Goal: Task Accomplishment & Management: Manage account settings

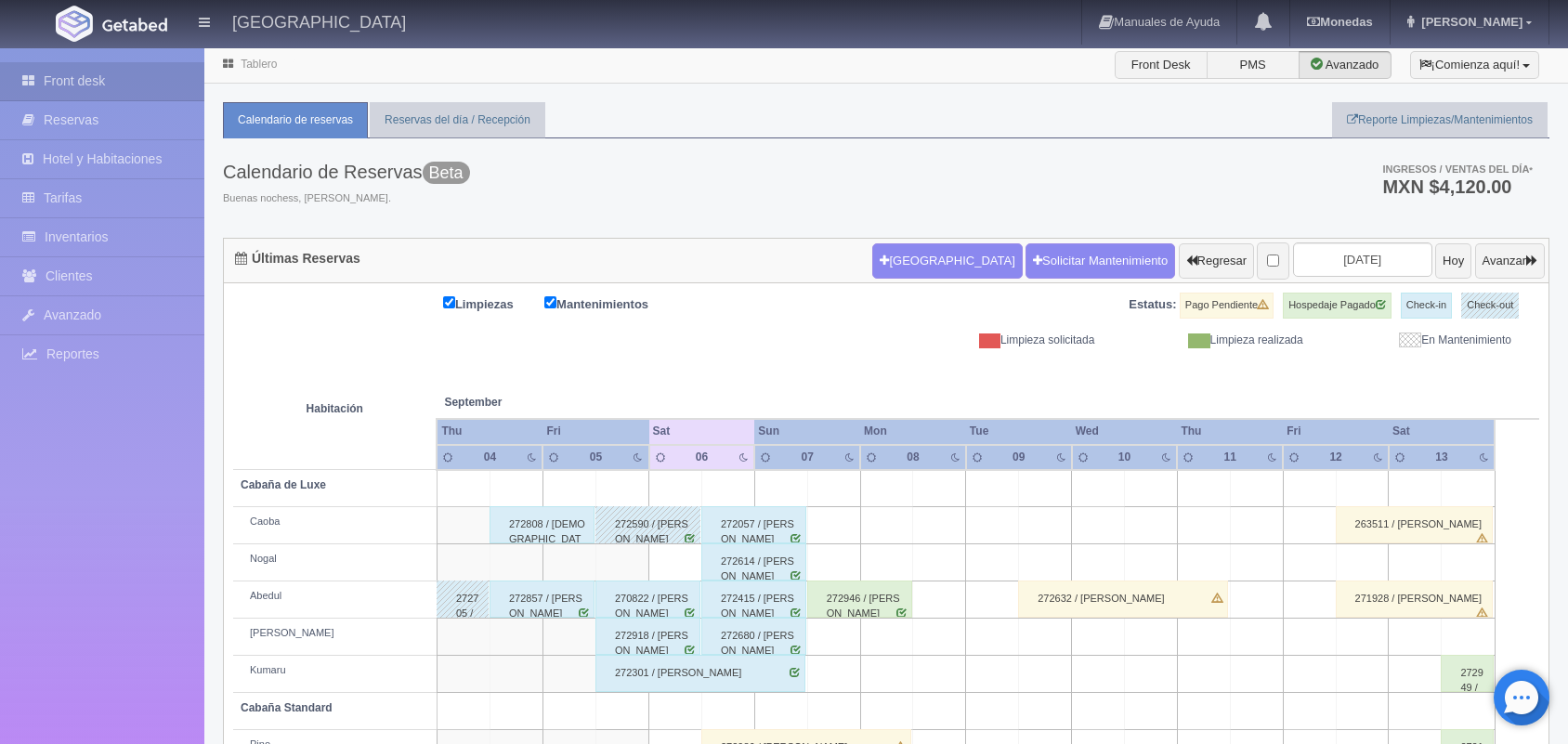
scroll to position [210, 0]
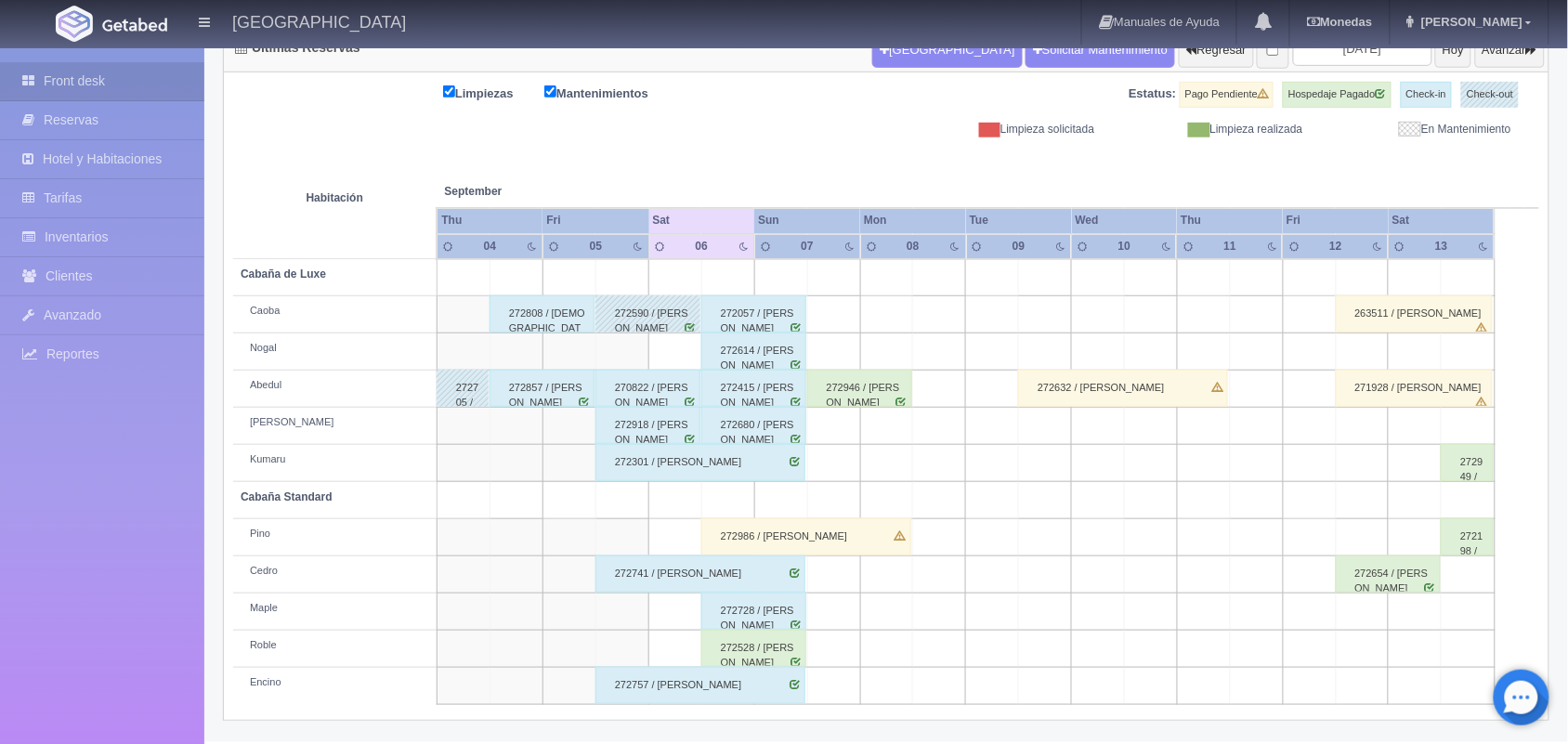
click at [844, 549] on div "272986 / [PERSON_NAME]" at bounding box center [806, 536] width 210 height 37
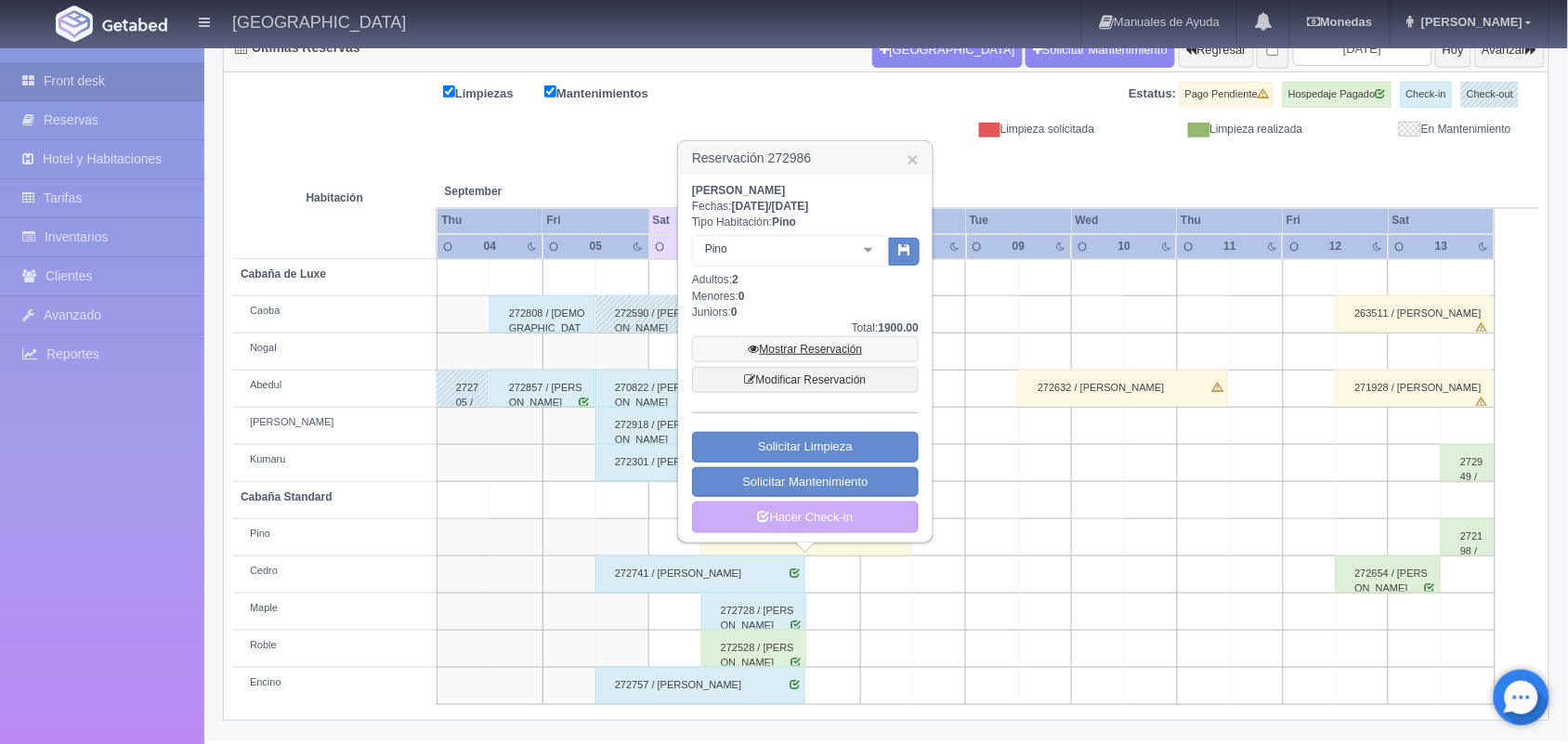
click at [800, 351] on link "Mostrar Reservación" at bounding box center [805, 349] width 227 height 26
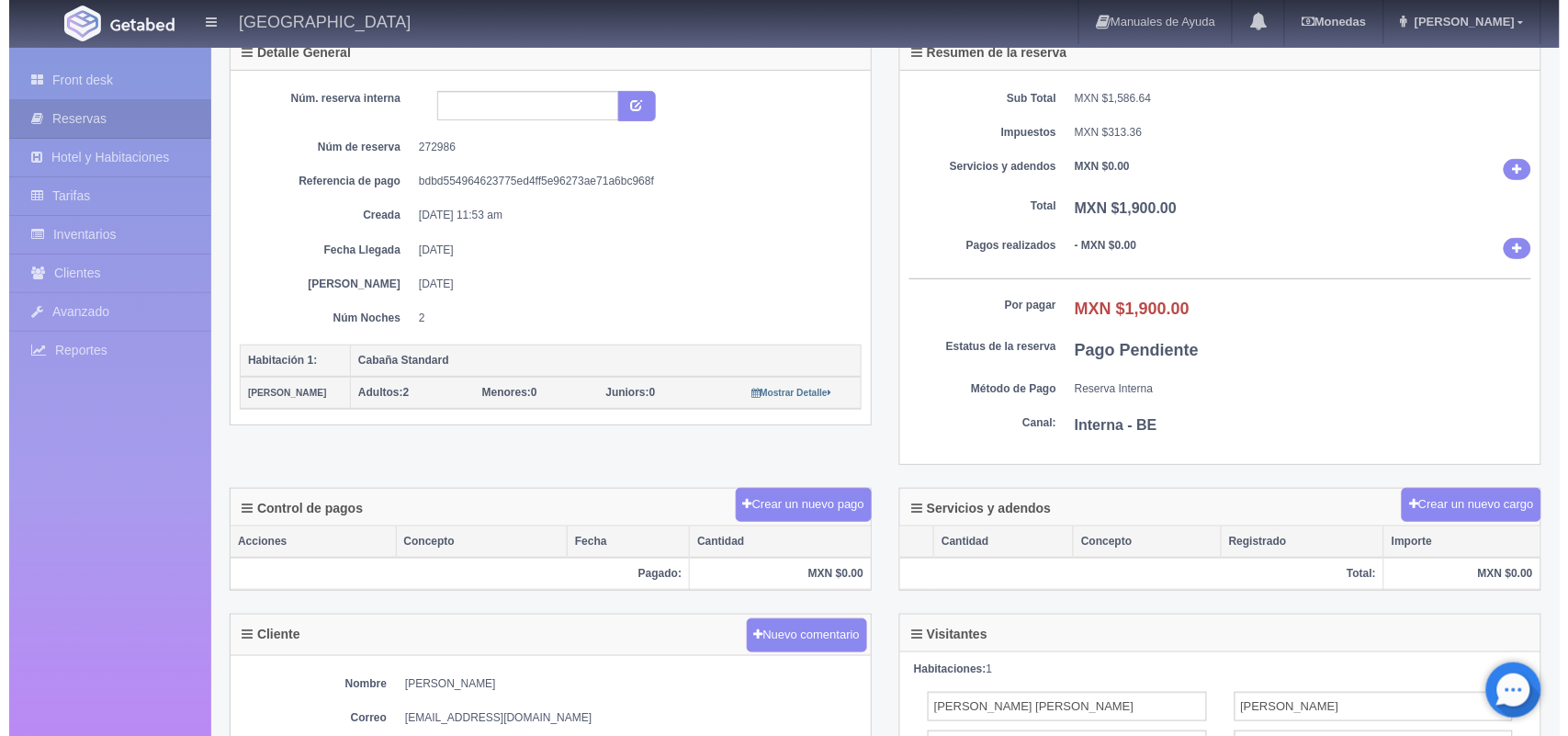
scroll to position [115, 0]
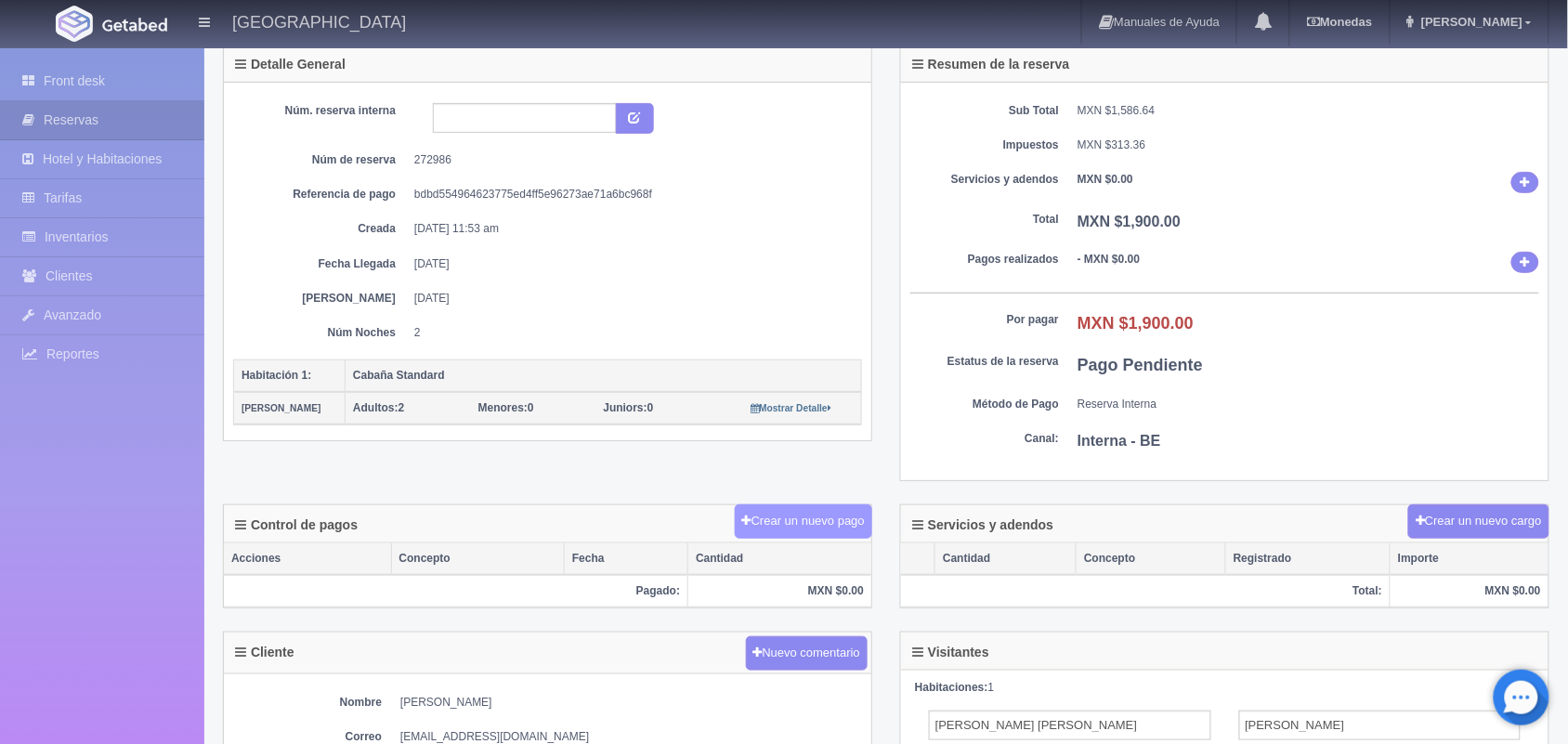
click at [827, 508] on button "Crear un nuevo pago" at bounding box center [804, 521] width 138 height 34
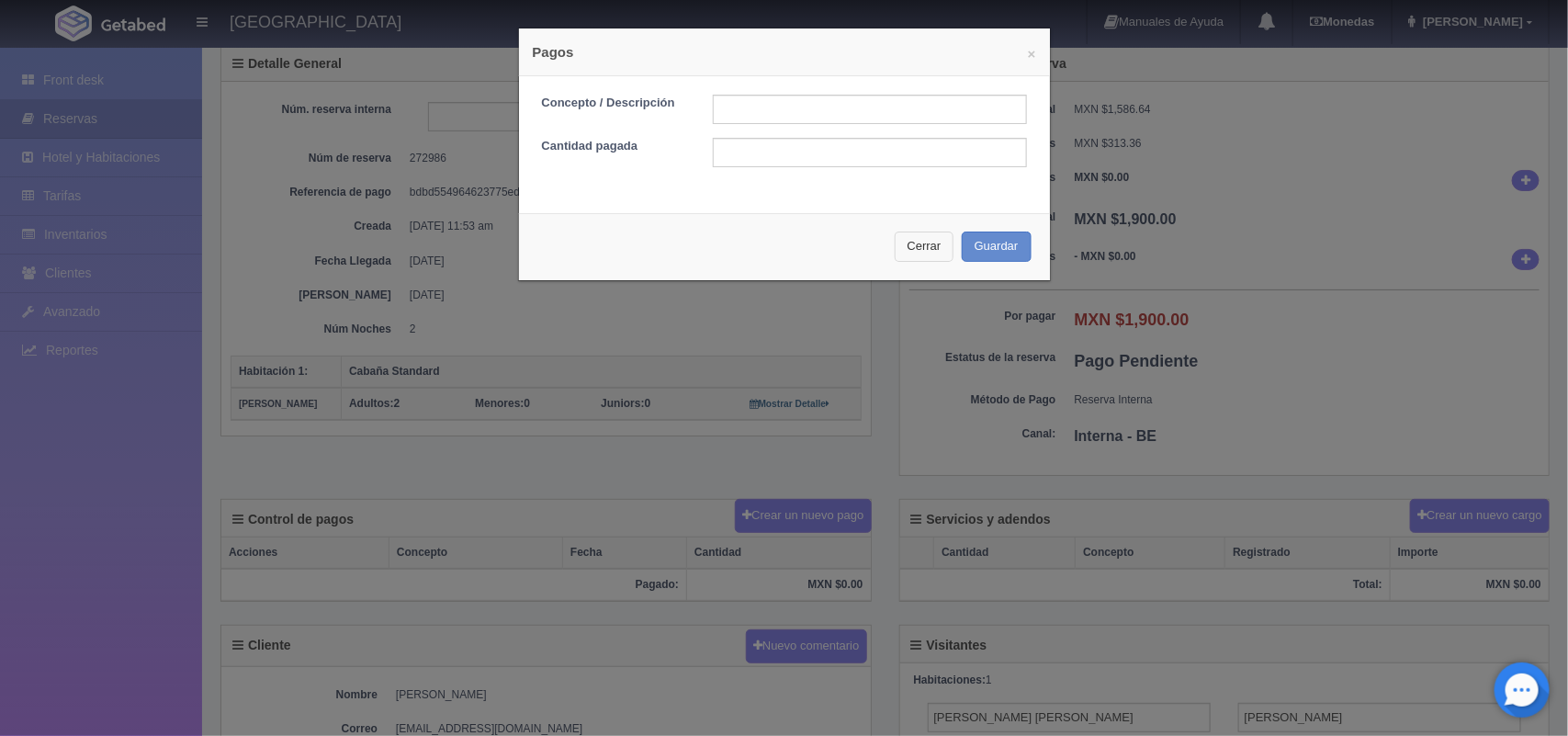
drag, startPoint x: 907, startPoint y: 235, endPoint x: 905, endPoint y: 248, distance: 13.2
click at [905, 248] on button "Cerrar" at bounding box center [924, 247] width 60 height 30
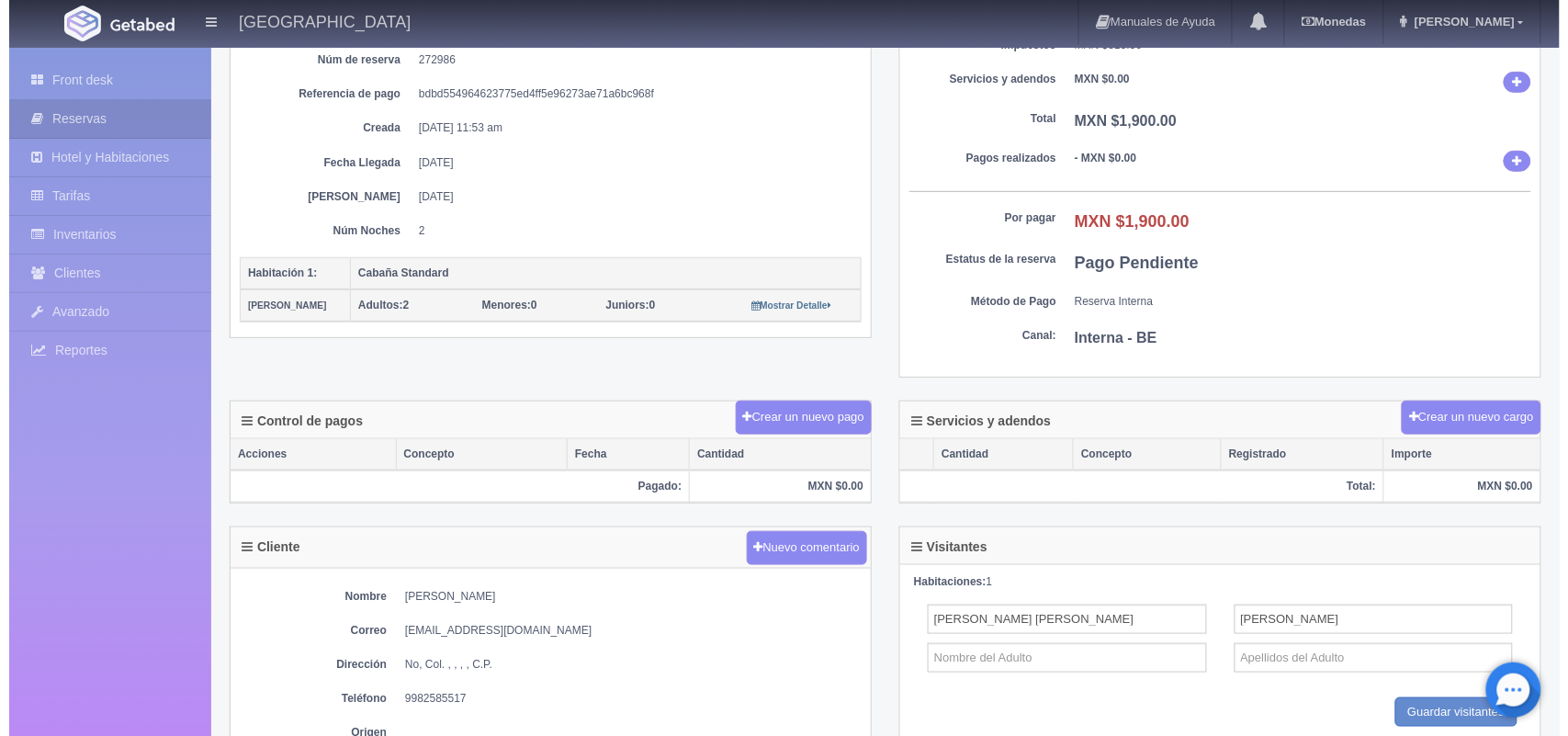
scroll to position [213, 0]
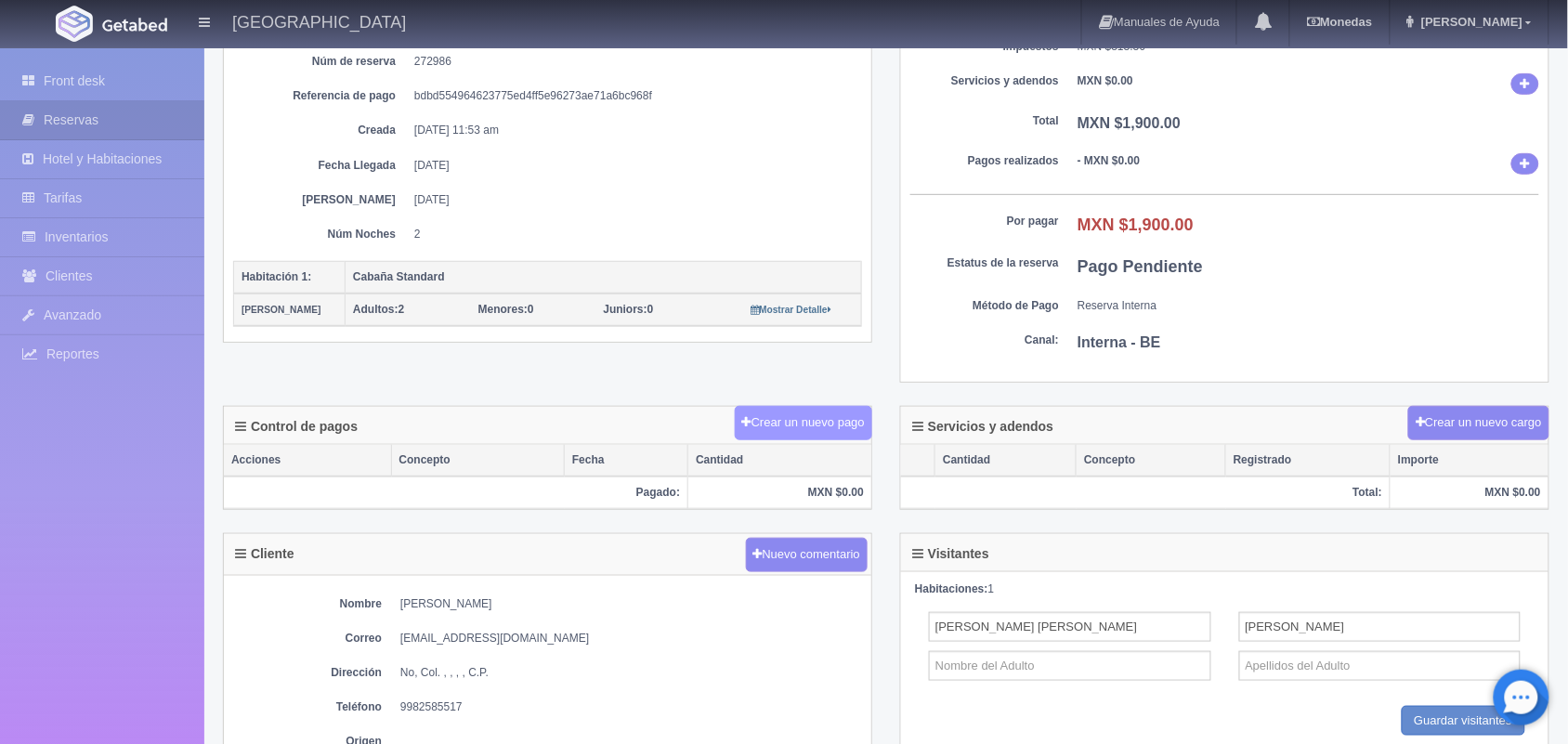
click at [791, 413] on button "Crear un nuevo pago" at bounding box center [804, 423] width 138 height 34
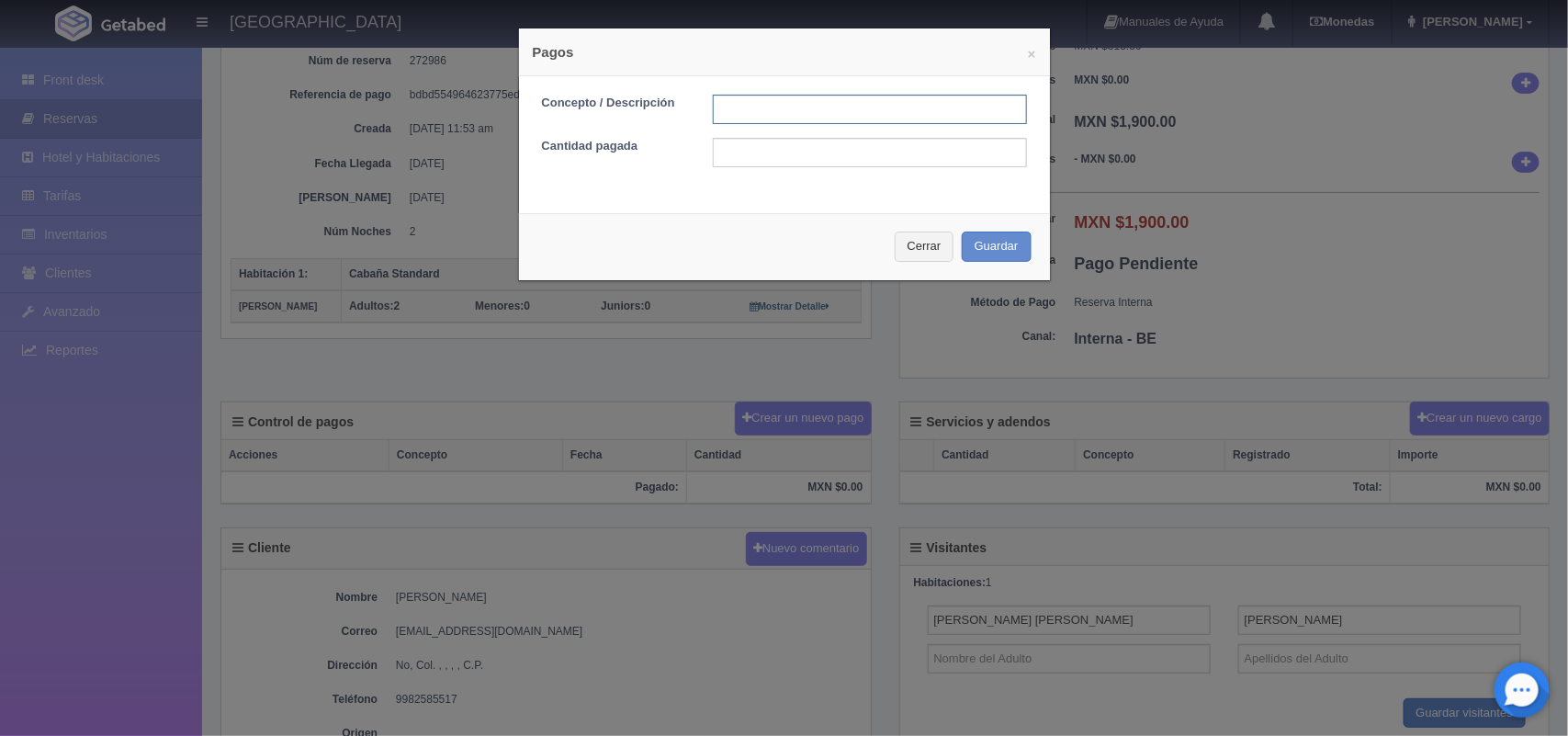
click at [786, 109] on input "text" at bounding box center [870, 109] width 314 height 29
click at [750, 159] on input "text" at bounding box center [870, 152] width 314 height 29
click at [810, 116] on input "Pago transferencia" at bounding box center [870, 109] width 314 height 29
type input "Pago deposito"
click at [791, 154] on input "text" at bounding box center [870, 152] width 314 height 29
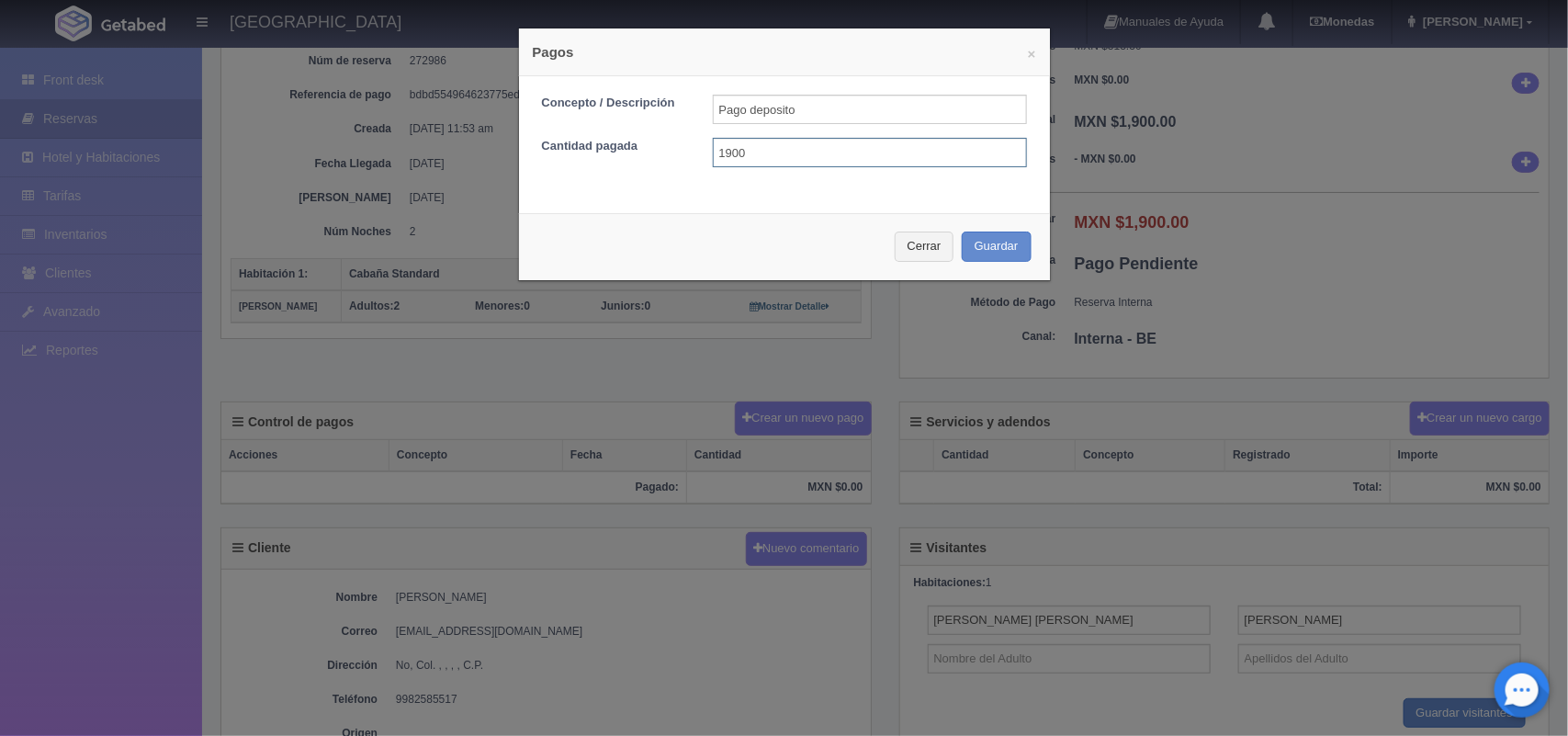
type input "1900.00"
click at [987, 248] on button "Guardar" at bounding box center [997, 247] width 70 height 30
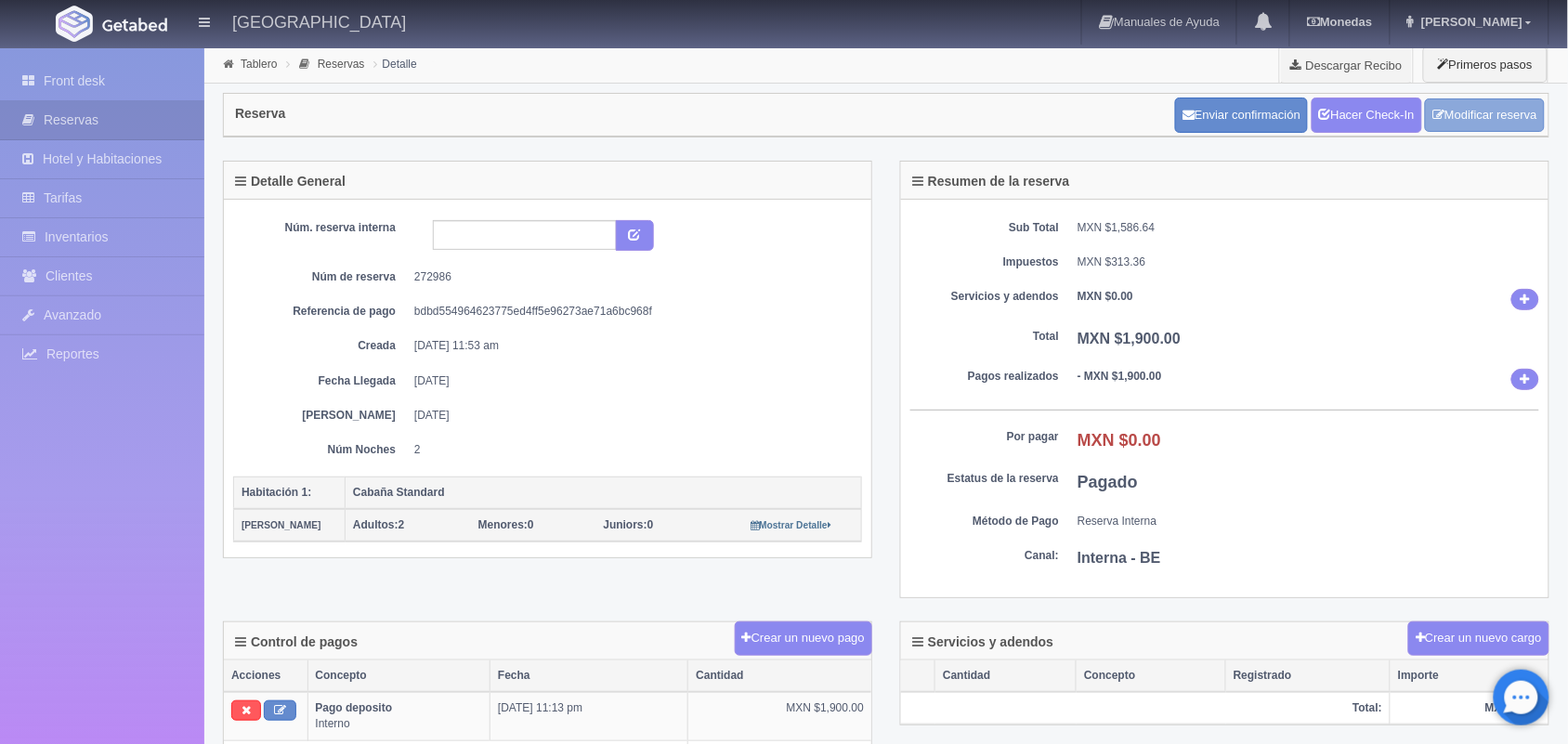
click at [1483, 107] on link "Modificar reserva" at bounding box center [1485, 116] width 120 height 34
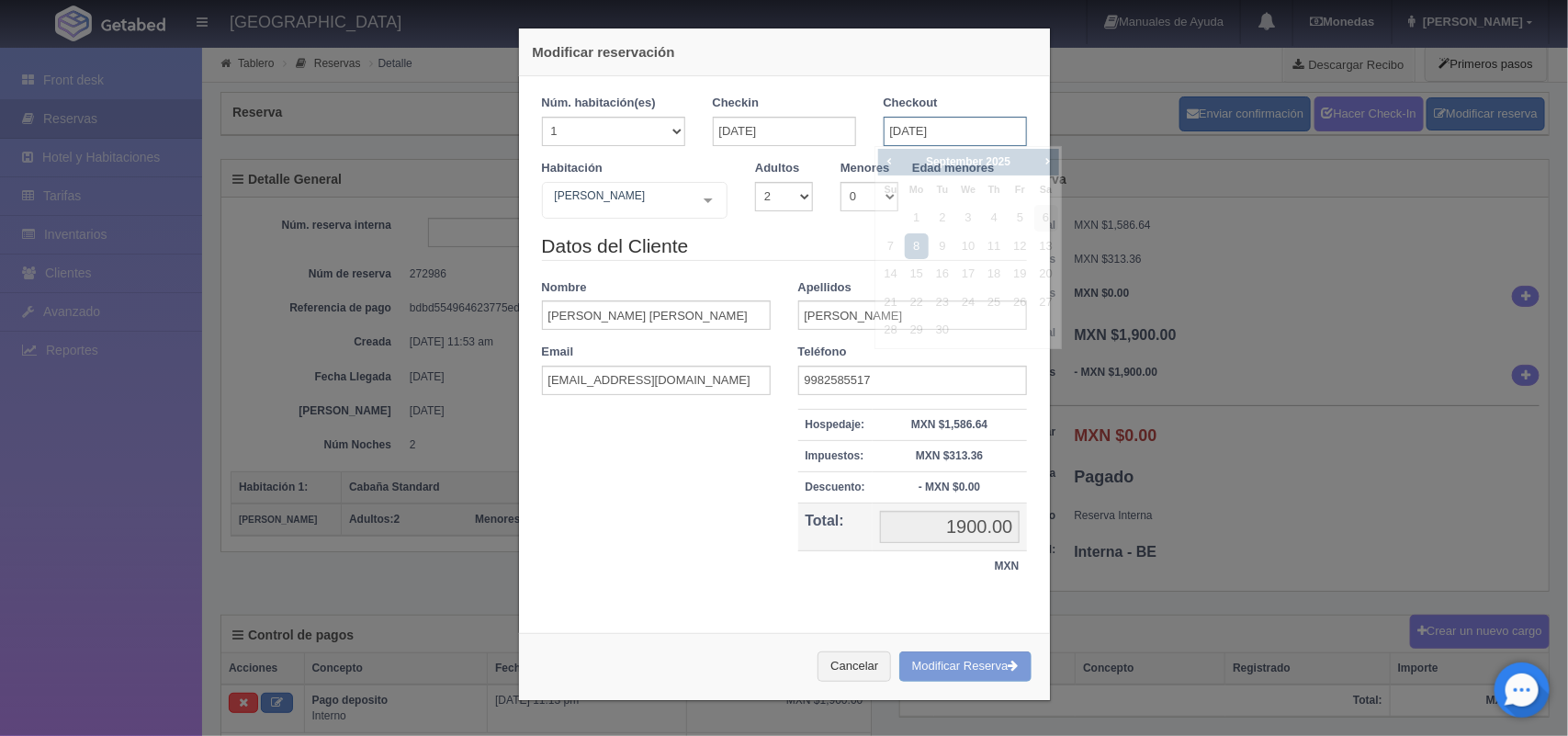
click at [912, 121] on input "08-09-2025" at bounding box center [954, 131] width 143 height 29
click at [896, 248] on link "7" at bounding box center [890, 247] width 24 height 26
type input "07-09-2025"
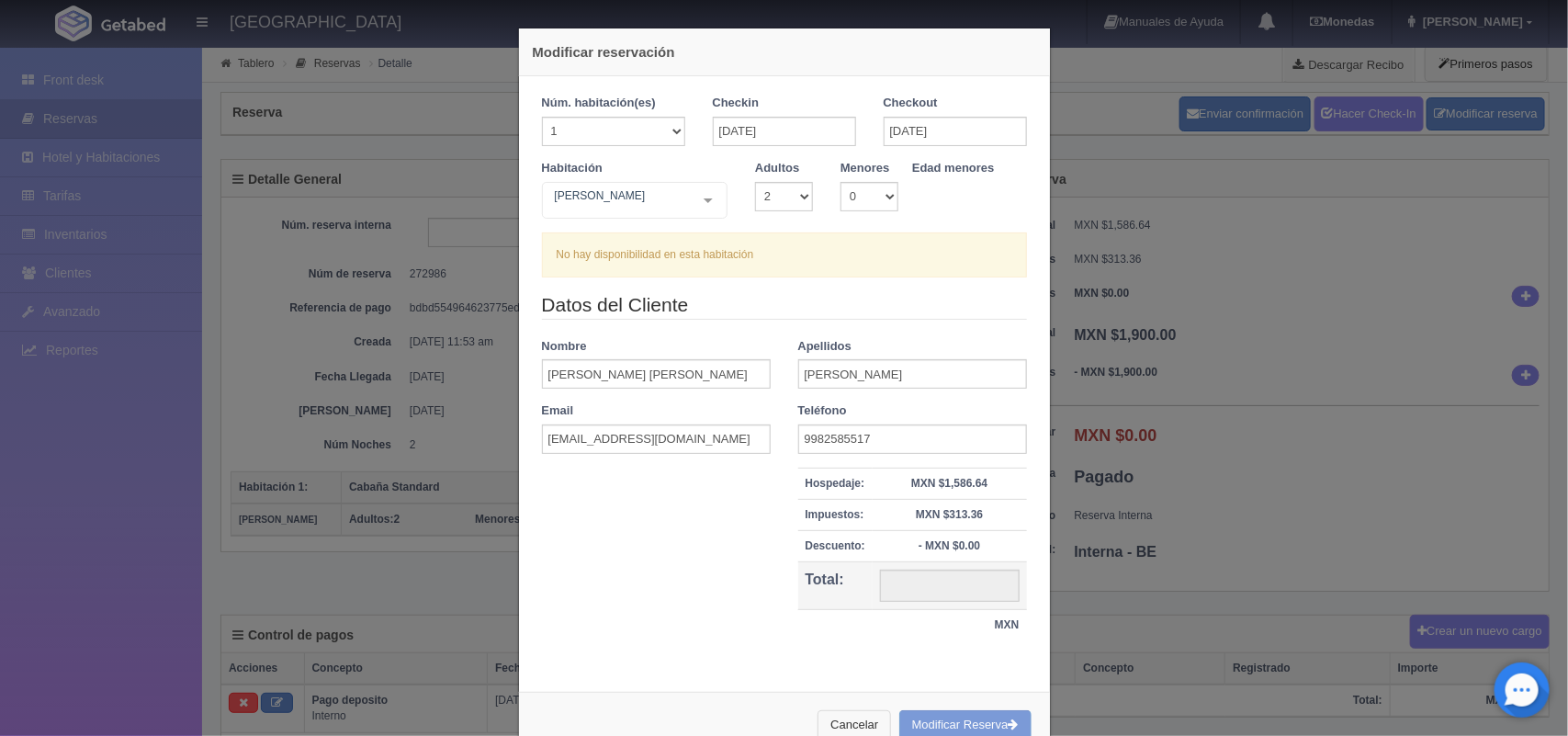
click at [850, 723] on button "Cancelar" at bounding box center [854, 726] width 74 height 30
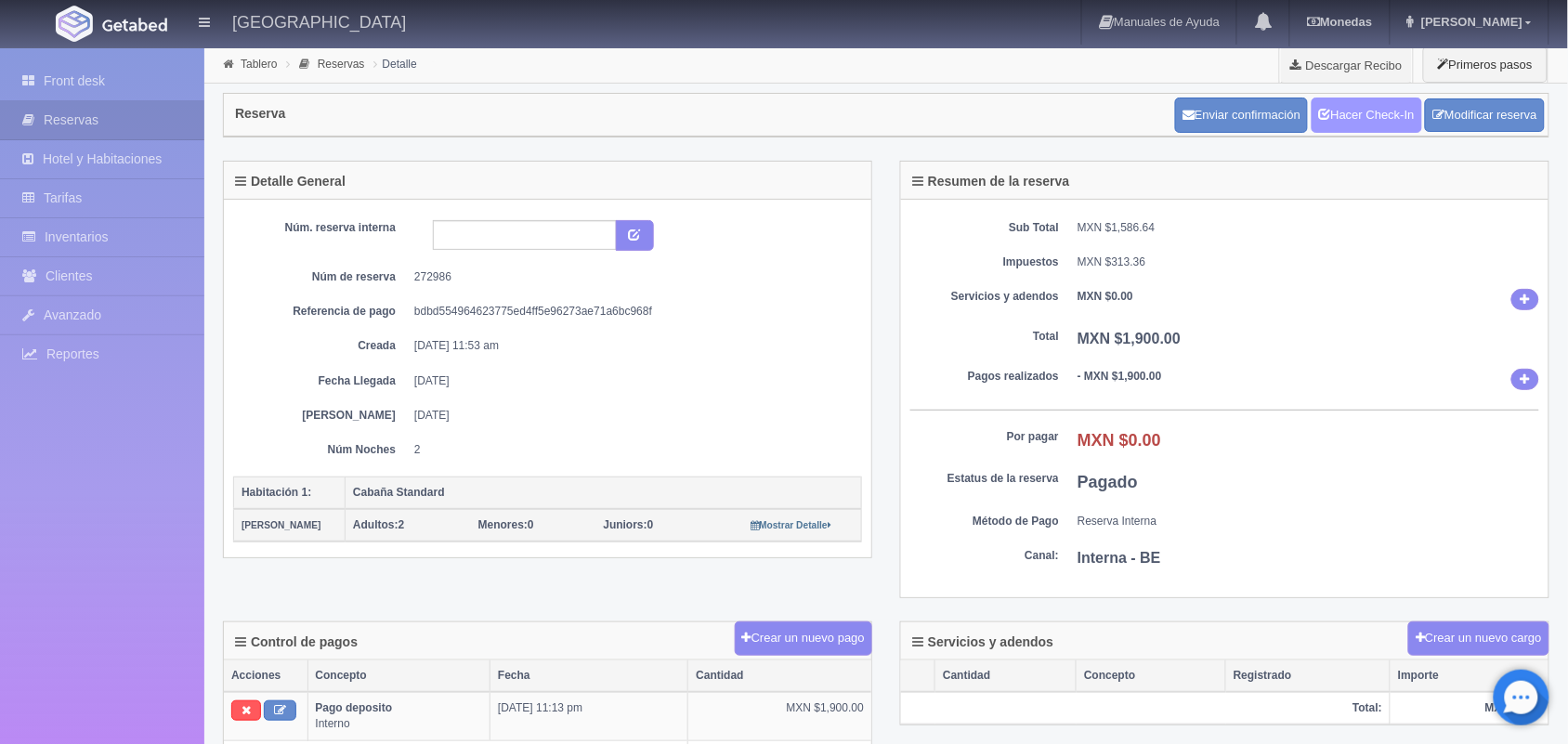
click at [1345, 122] on link "Hacer Check-In" at bounding box center [1367, 115] width 111 height 35
click at [63, 85] on link "Front desk" at bounding box center [102, 81] width 205 height 38
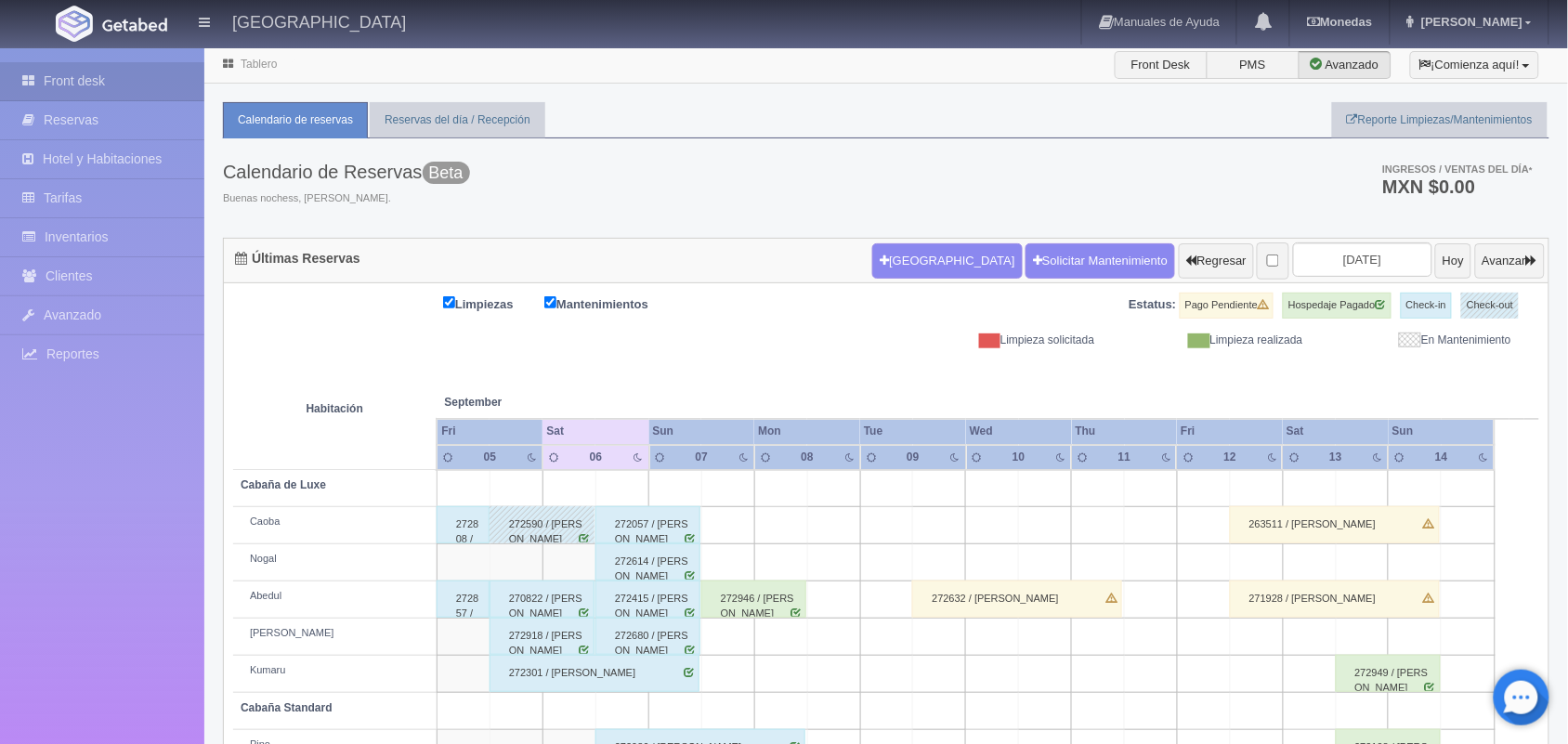
scroll to position [210, 0]
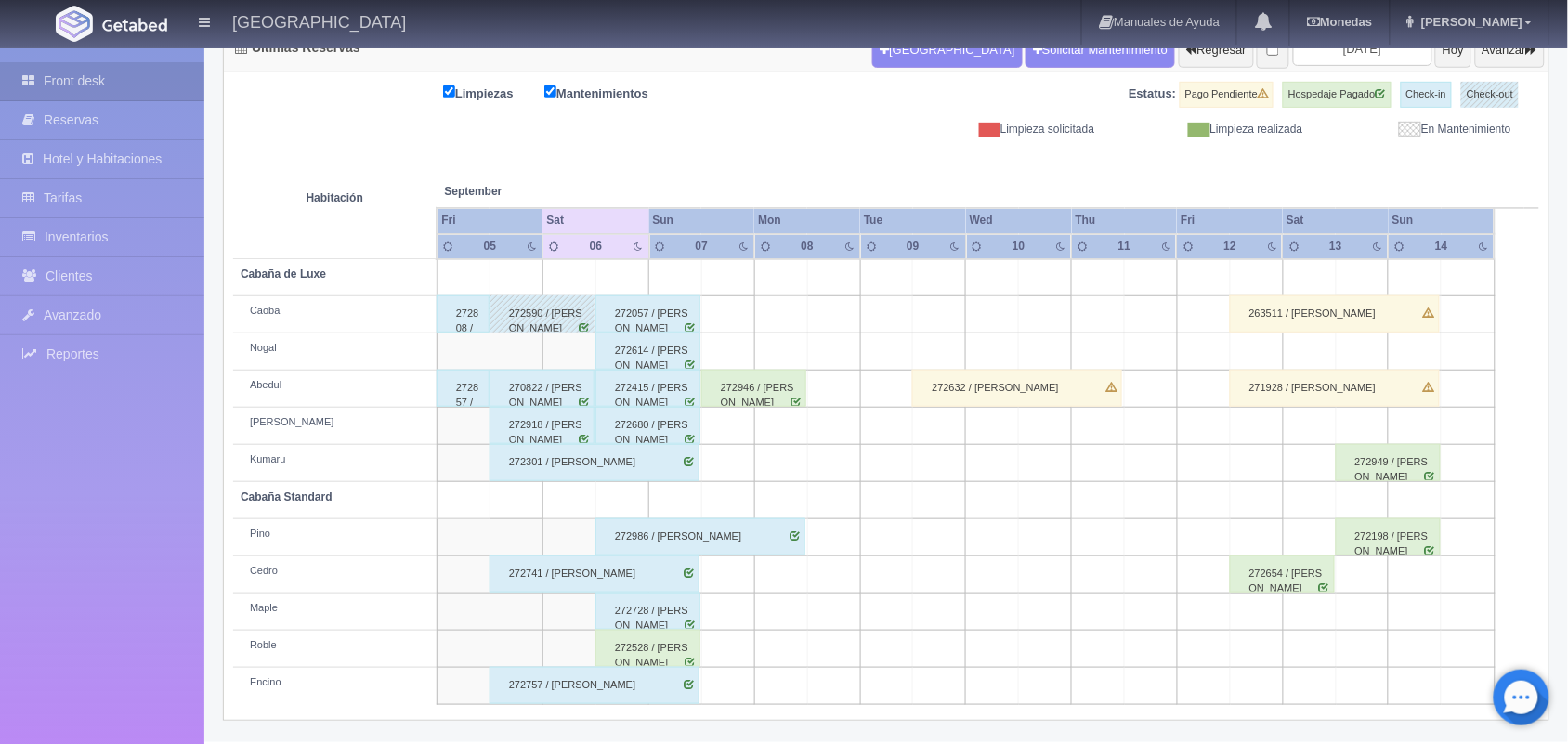
click at [707, 541] on div "272986 / [PERSON_NAME]" at bounding box center [699, 536] width 210 height 37
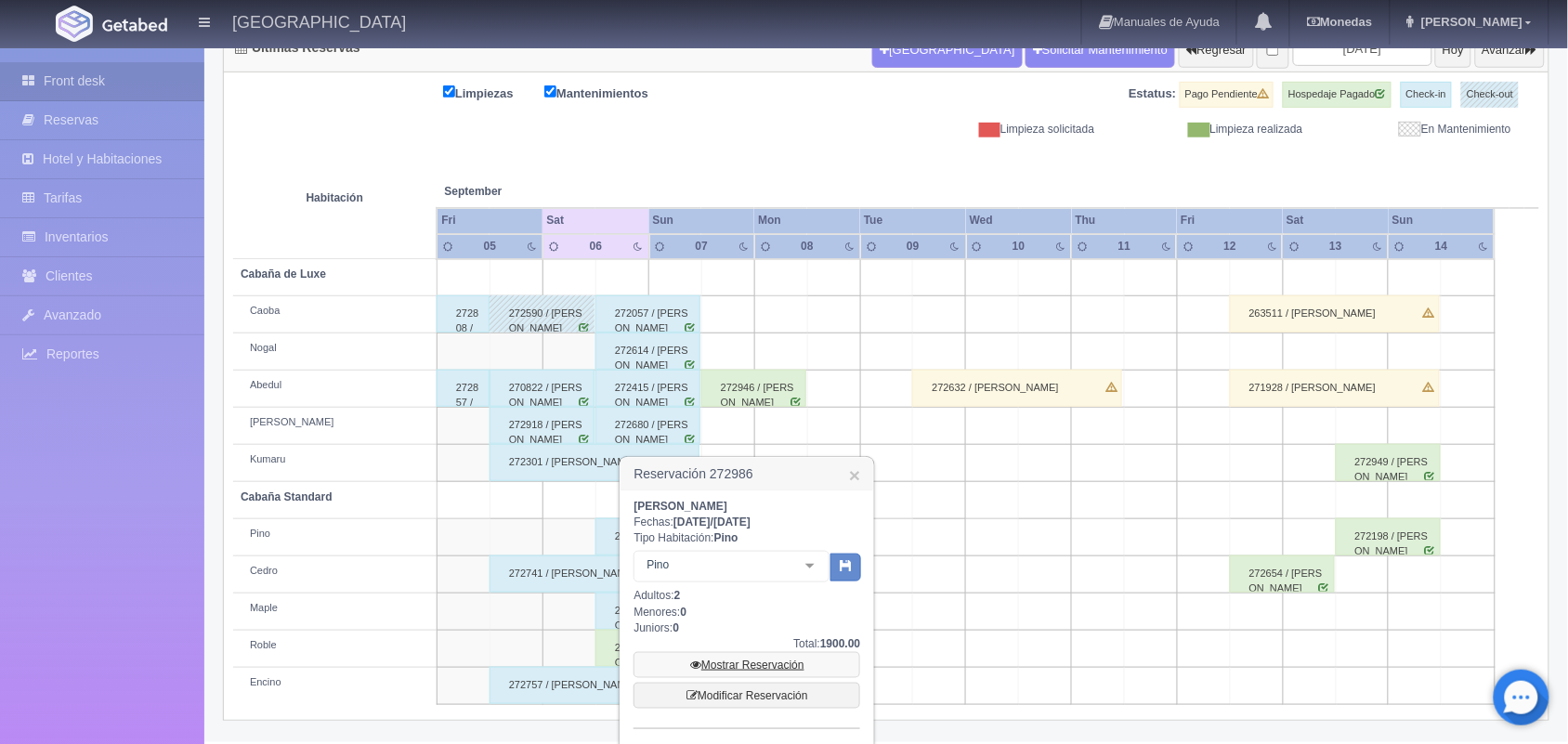
click at [760, 664] on link "Mostrar Reservación" at bounding box center [746, 665] width 227 height 26
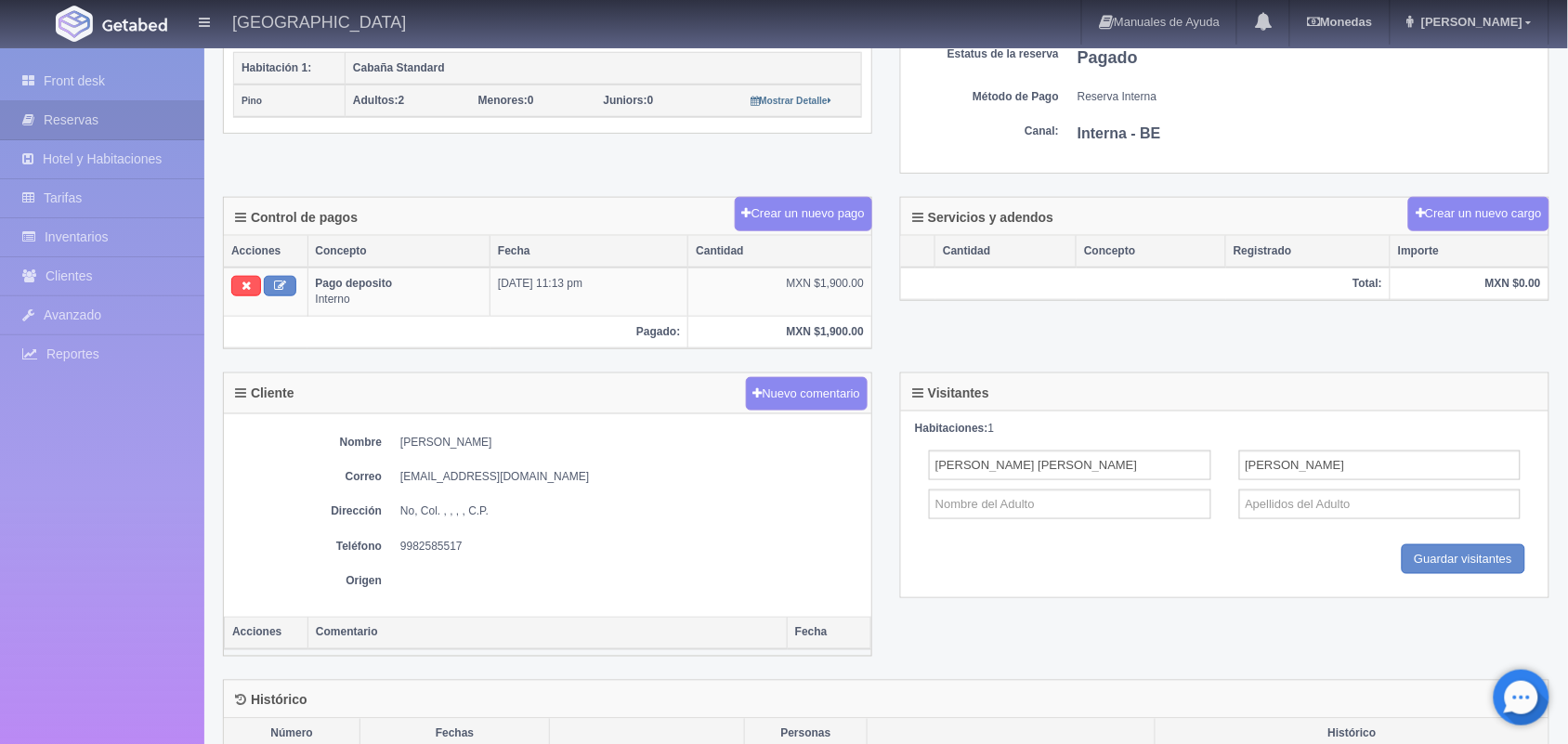
scroll to position [620, 0]
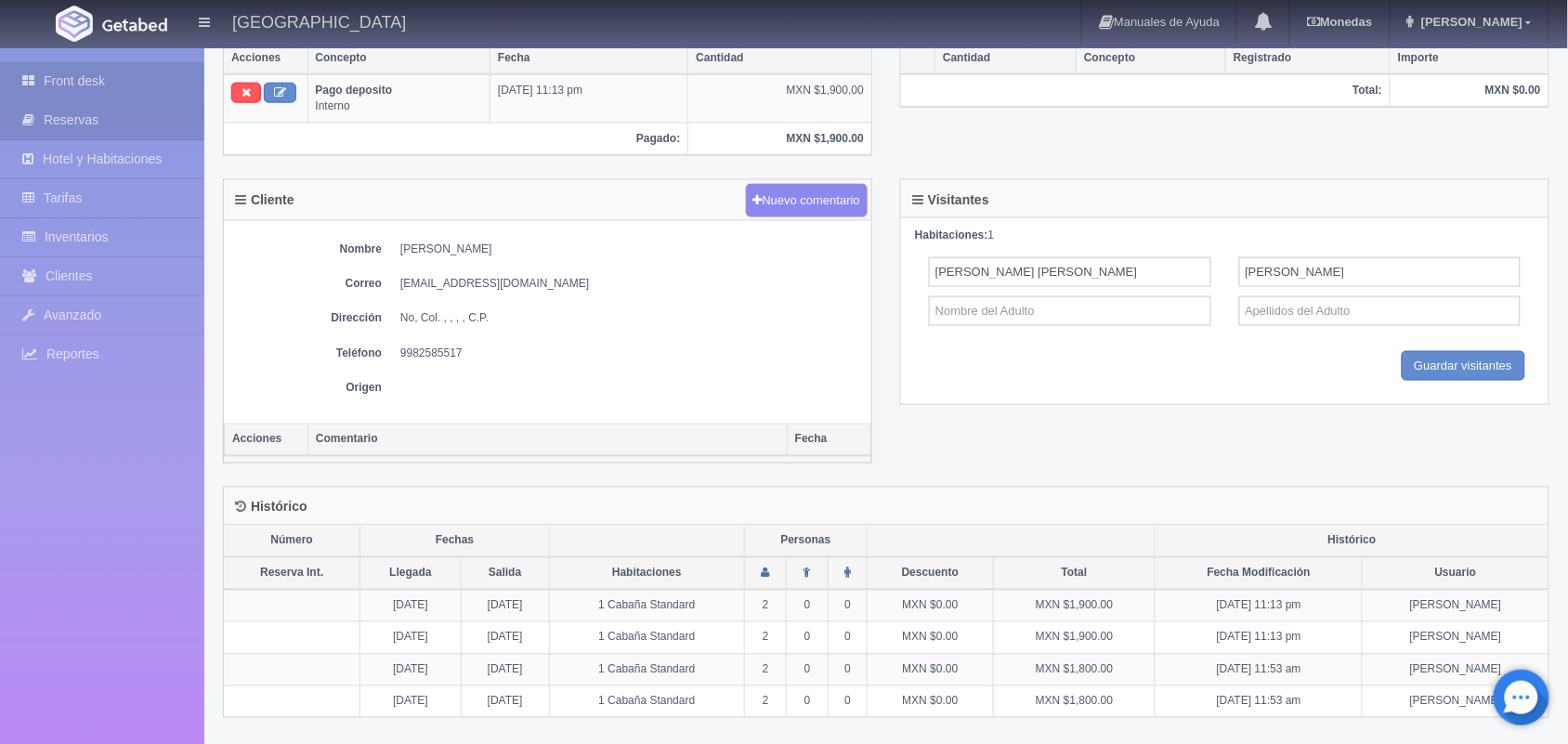
click at [95, 89] on link "Front desk" at bounding box center [102, 81] width 205 height 38
